Goal: Information Seeking & Learning: Learn about a topic

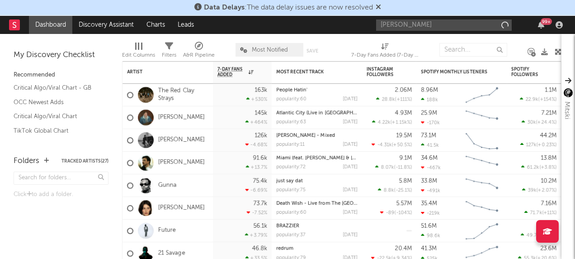
type input "pantera"
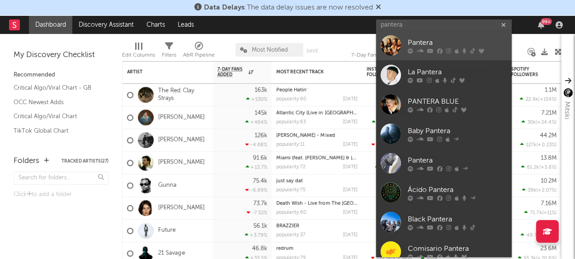
click at [389, 46] on div at bounding box center [391, 45] width 20 height 20
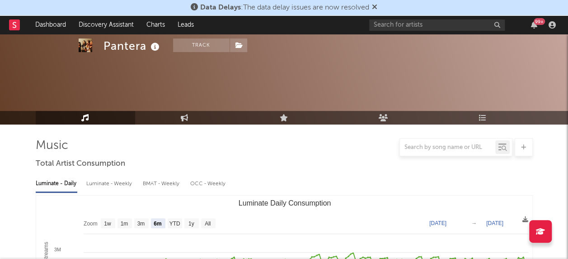
scroll to position [76, 0]
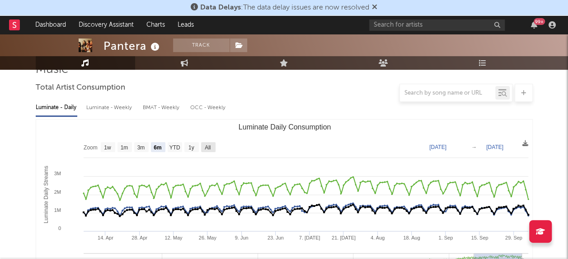
click at [210, 147] on text "All" at bounding box center [208, 147] width 6 height 6
select select "All"
type input "[DATE]"
